Goal: Information Seeking & Learning: Find specific fact

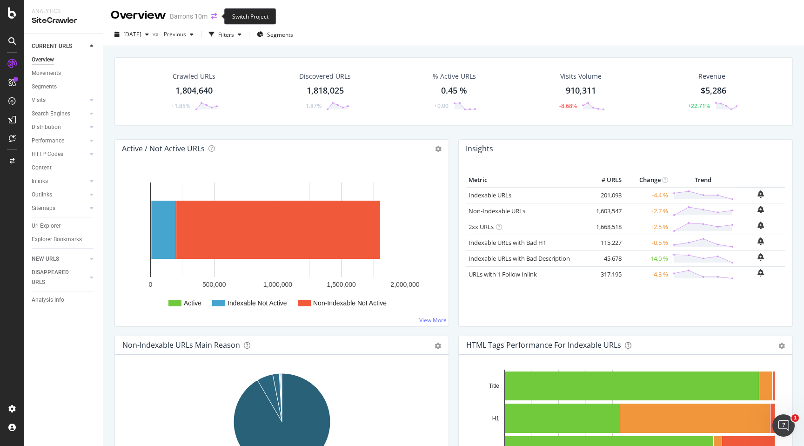
click at [214, 14] on icon "arrow-right-arrow-left" at bounding box center [214, 16] width 6 height 7
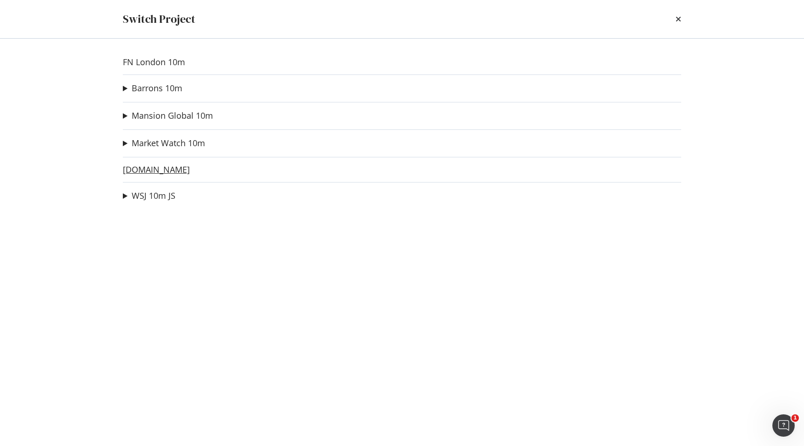
click at [164, 173] on link "[DOMAIN_NAME]" at bounding box center [156, 170] width 67 height 10
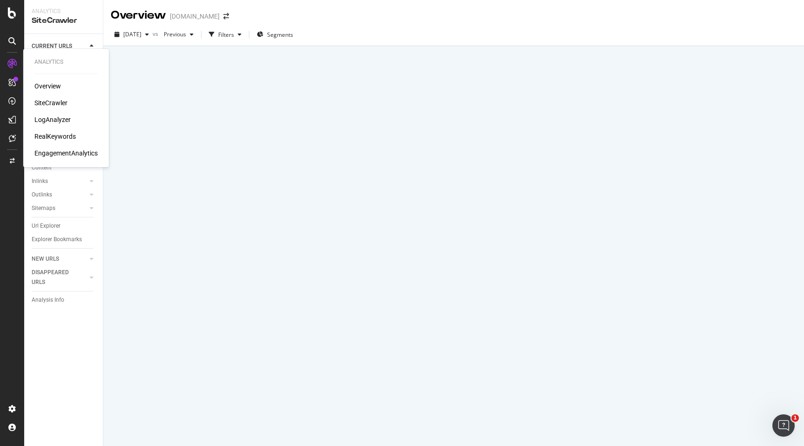
click at [47, 118] on div "LogAnalyzer" at bounding box center [52, 119] width 36 height 9
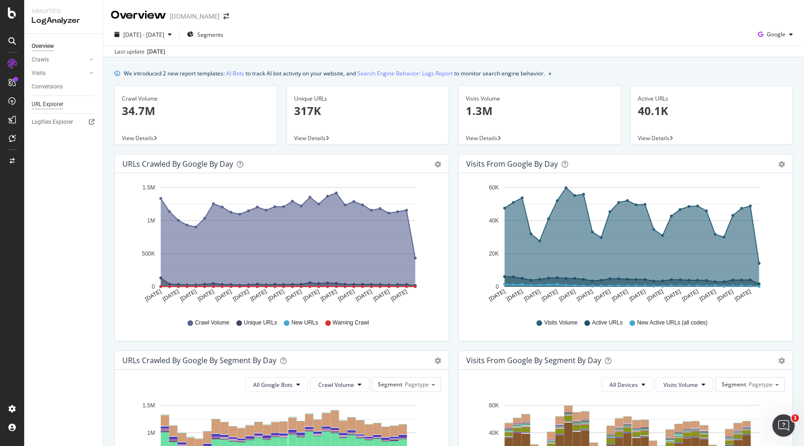
click at [57, 102] on div "URL Explorer" at bounding box center [48, 105] width 32 height 10
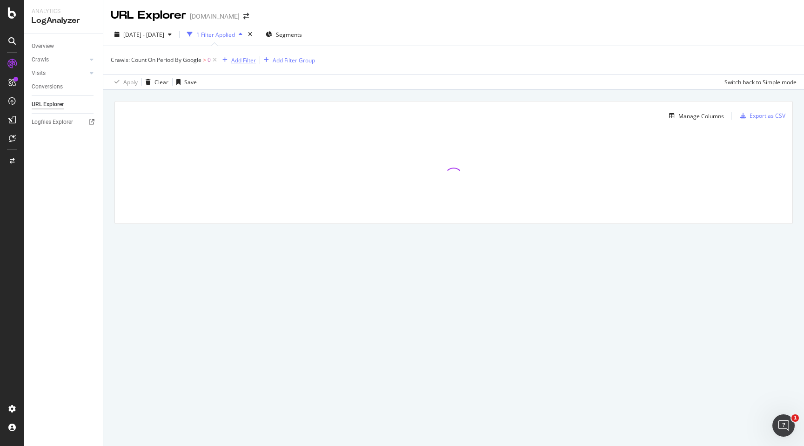
click at [245, 63] on div "Add Filter" at bounding box center [243, 60] width 25 height 8
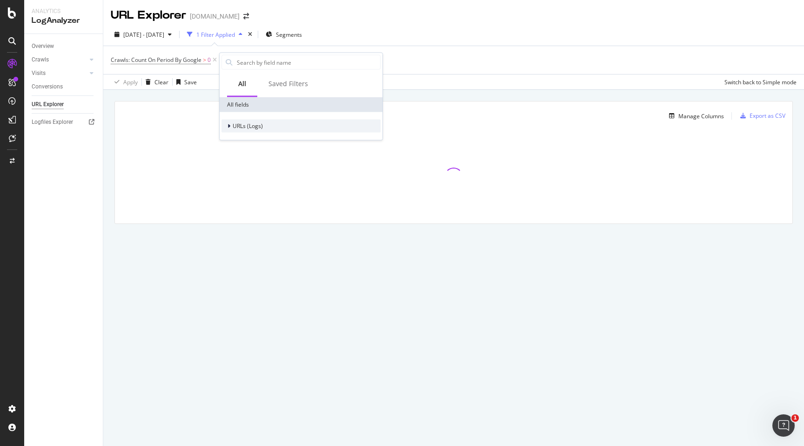
click at [249, 127] on span "URLs (Logs)" at bounding box center [248, 126] width 30 height 8
click at [252, 140] on span "URL Scheme" at bounding box center [254, 139] width 33 height 8
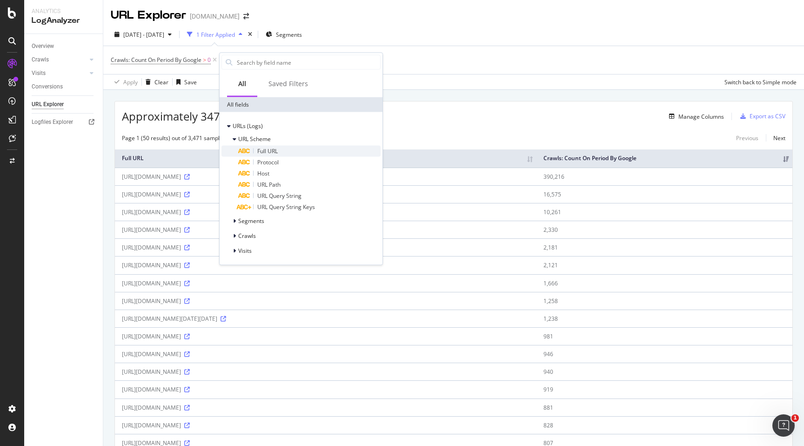
click at [258, 149] on span "Full URL" at bounding box center [267, 151] width 20 height 8
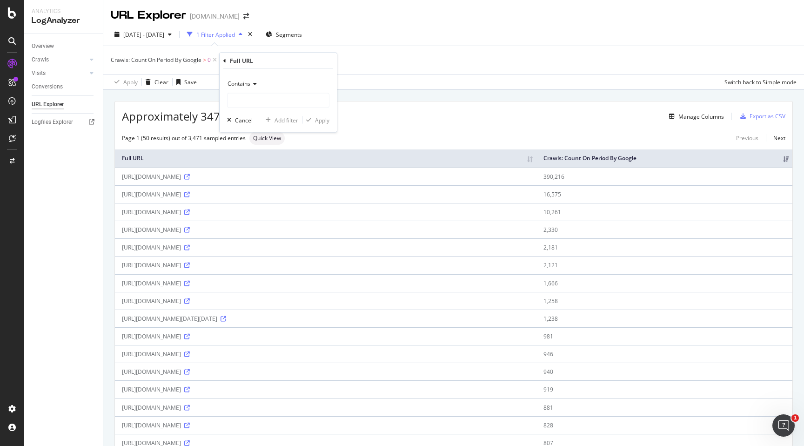
click at [277, 108] on div "Contains Cancel Add filter Apply" at bounding box center [278, 100] width 117 height 63
click at [277, 103] on input "text" at bounding box center [278, 100] width 101 height 15
paste input "[URL][DOMAIN_NAME]"
type input "[URL][DOMAIN_NAME]"
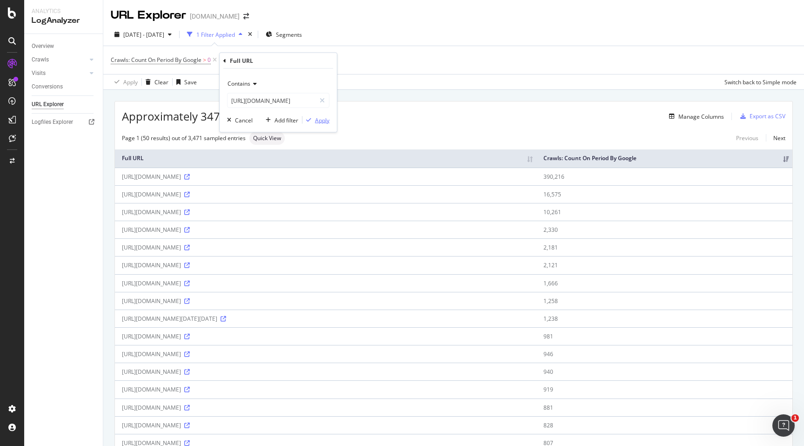
scroll to position [0, 0]
click at [316, 120] on div "Apply" at bounding box center [322, 120] width 14 height 8
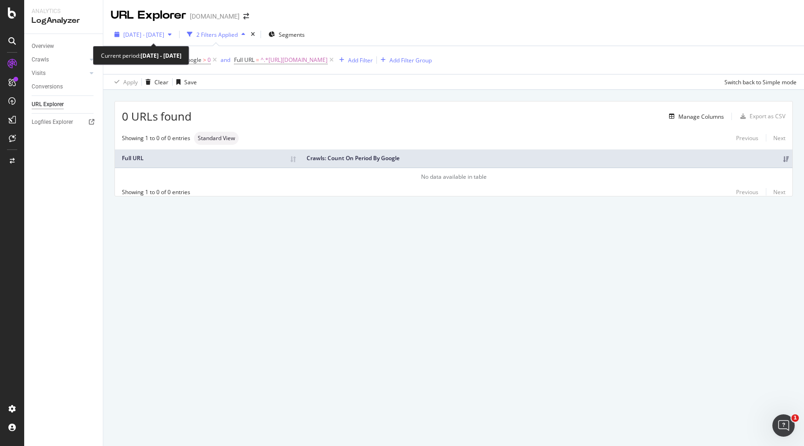
click at [164, 36] on span "[DATE] - [DATE]" at bounding box center [143, 35] width 41 height 8
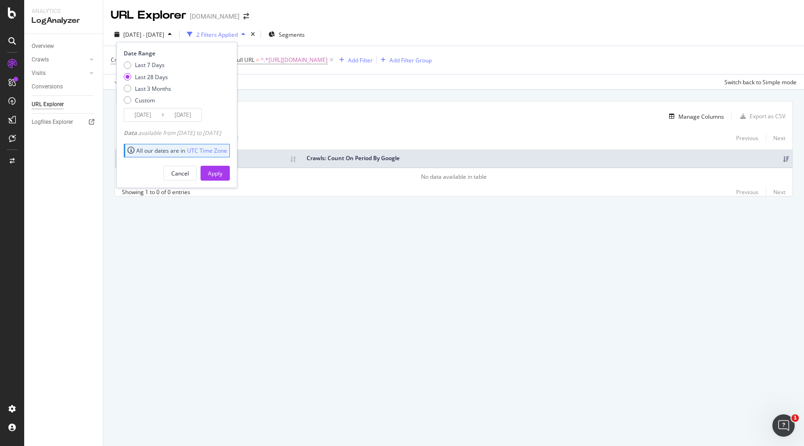
drag, startPoint x: 182, startPoint y: 133, endPoint x: 241, endPoint y: 133, distance: 58.6
click at [221, 133] on div "Data available from [DATE] to [DATE]" at bounding box center [172, 133] width 97 height 8
click at [336, 128] on div "0 URLs found Manage Columns Export as CSV Showing 1 to 0 of 0 entries Standard …" at bounding box center [453, 148] width 677 height 94
